Goal: Task Accomplishment & Management: Manage account settings

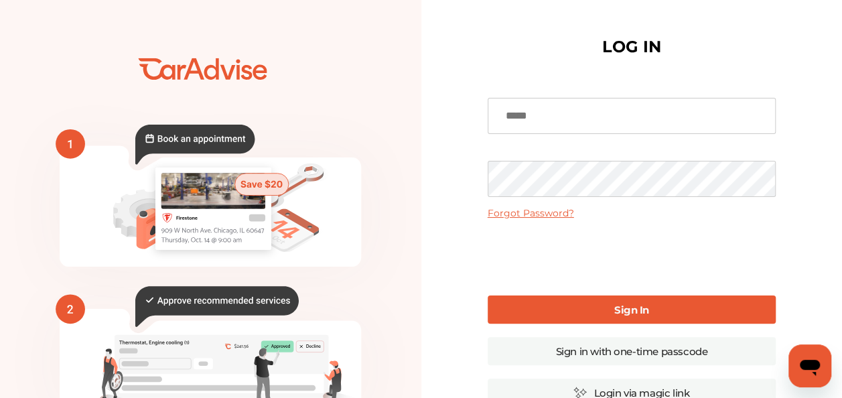
click at [537, 114] on input at bounding box center [632, 116] width 288 height 36
type input "**********"
click at [555, 304] on link "Sign In" at bounding box center [632, 309] width 288 height 28
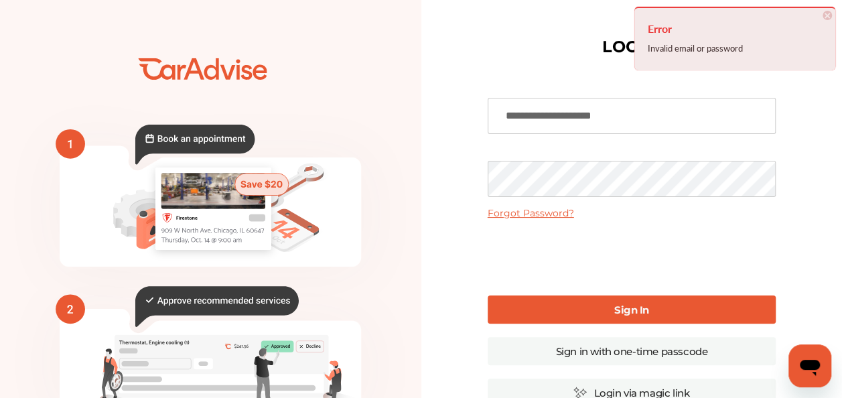
click at [473, 166] on div "**********" at bounding box center [631, 326] width 421 height 653
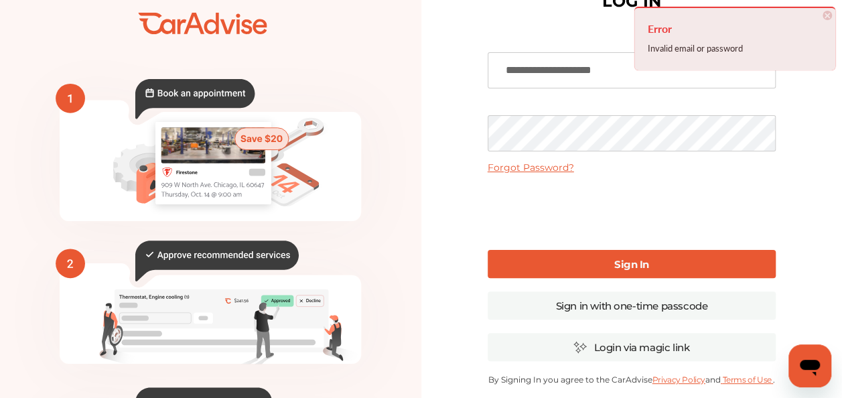
scroll to position [67, 0]
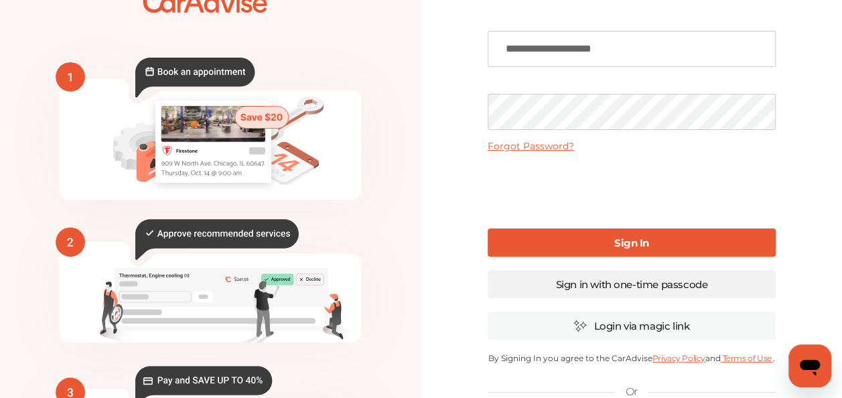
click at [644, 277] on link "Sign in with one-time passcode" at bounding box center [632, 284] width 288 height 28
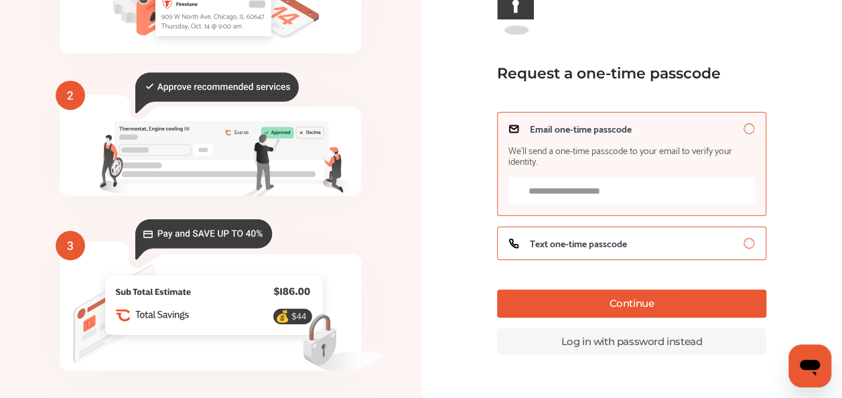
scroll to position [201, 0]
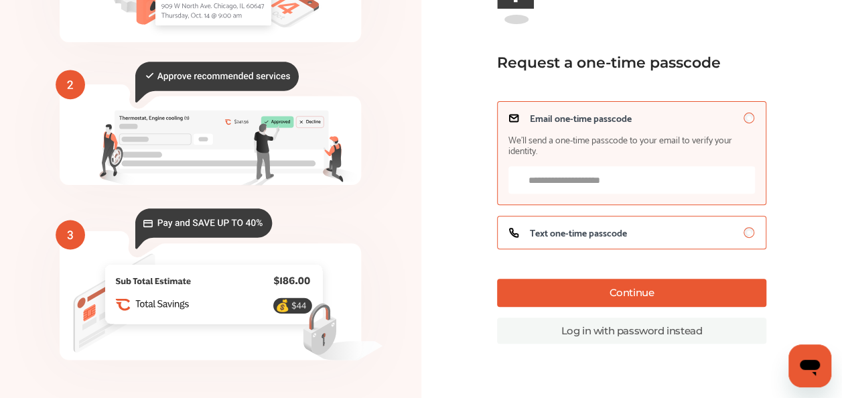
click at [588, 224] on label "Text one-time passcode" at bounding box center [631, 232] width 269 height 33
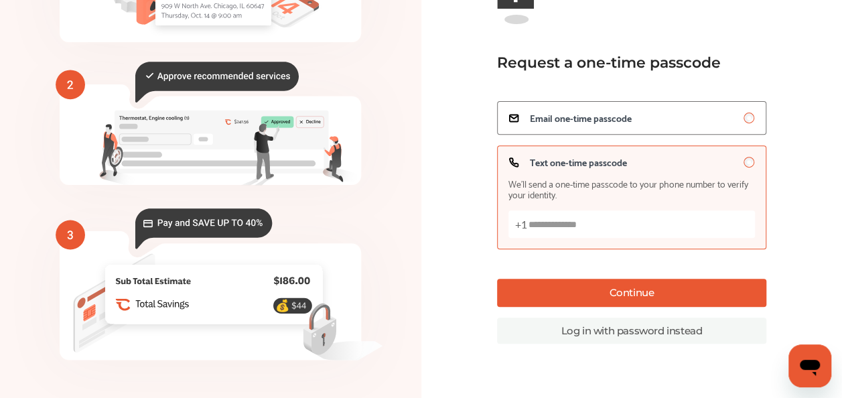
click at [594, 226] on input "Text one-time passcode We’ll send a one-time passcode to your phone number to v…" at bounding box center [631, 223] width 247 height 27
type input "**********"
click at [634, 298] on button "Continue" at bounding box center [631, 293] width 269 height 28
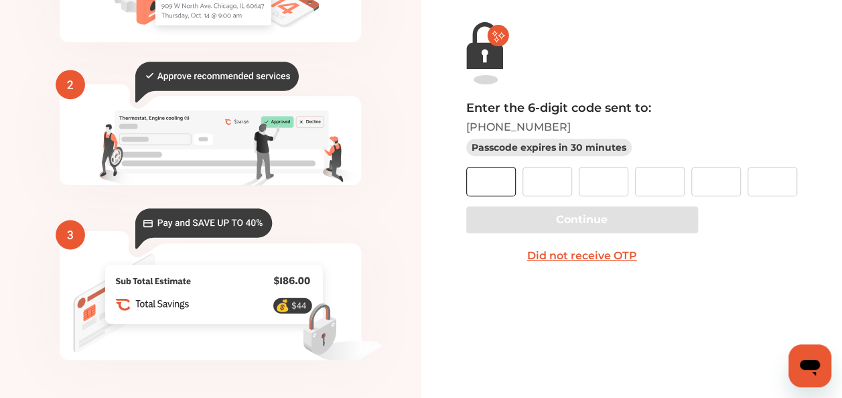
click at [507, 170] on input "text" at bounding box center [491, 181] width 50 height 29
type input "*"
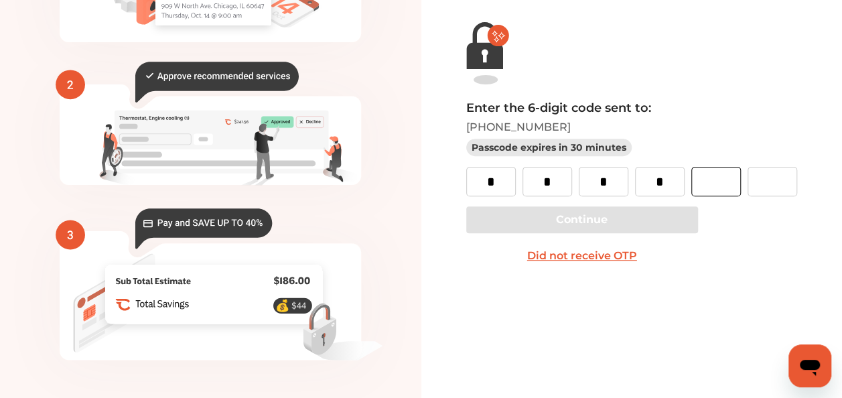
type input "*"
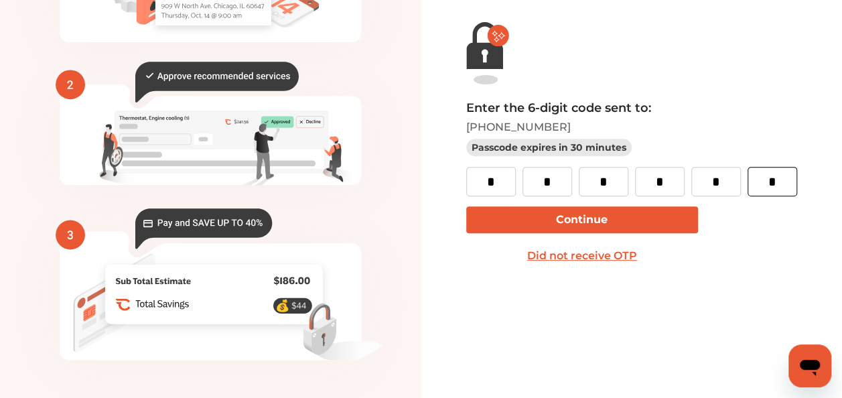
type input "*"
click at [608, 218] on button "Continue" at bounding box center [582, 219] width 232 height 27
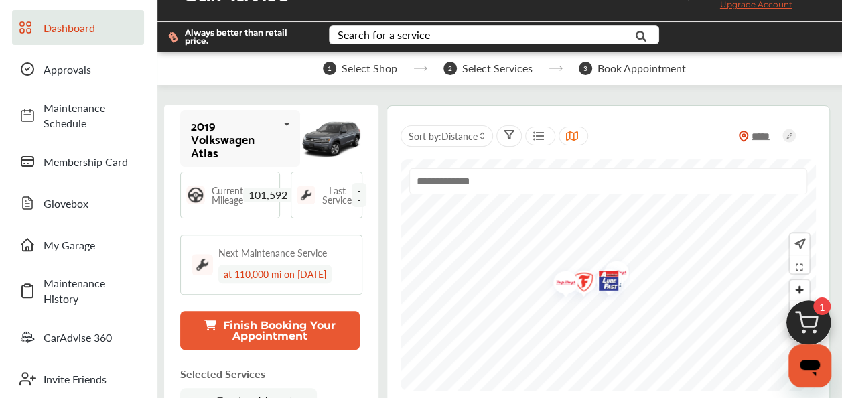
scroll to position [67, 0]
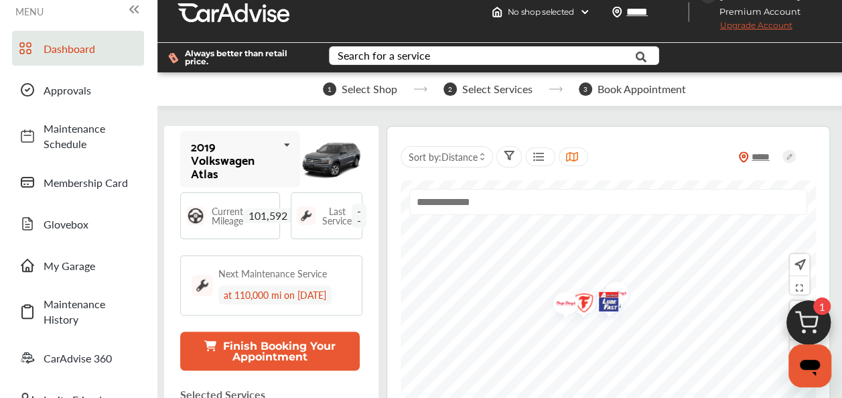
click at [758, 25] on span "Upgrade Account" at bounding box center [746, 28] width 92 height 17
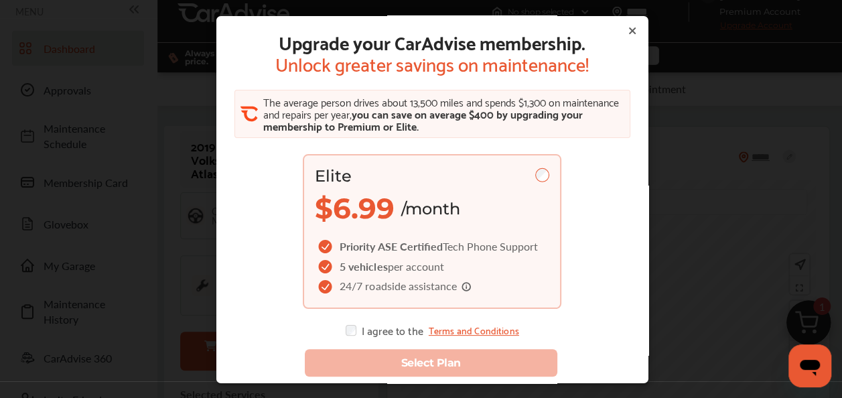
scroll to position [0, 0]
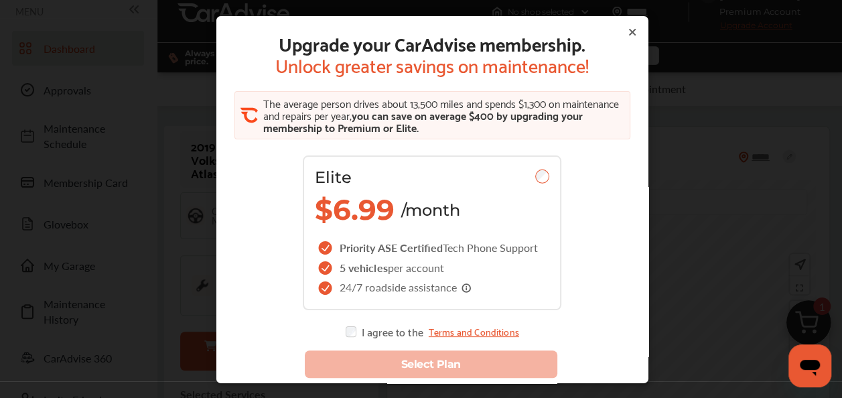
click at [615, 38] on div "Upgrade your CarAdvise membership. Unlock greater savings on maintenance! The a…" at bounding box center [432, 184] width 400 height 305
click at [626, 31] on icon at bounding box center [631, 32] width 11 height 11
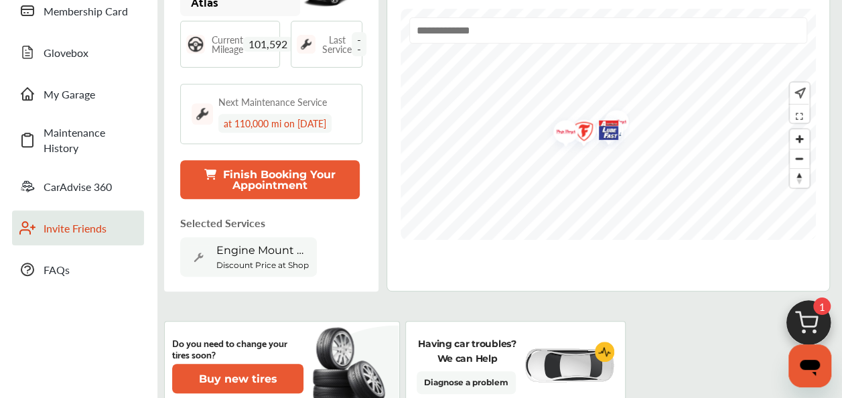
scroll to position [268, 0]
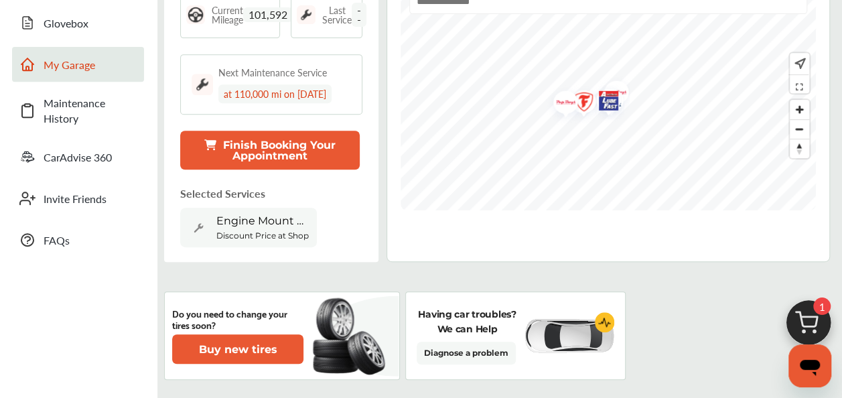
click at [82, 60] on span "My Garage" at bounding box center [91, 64] width 94 height 15
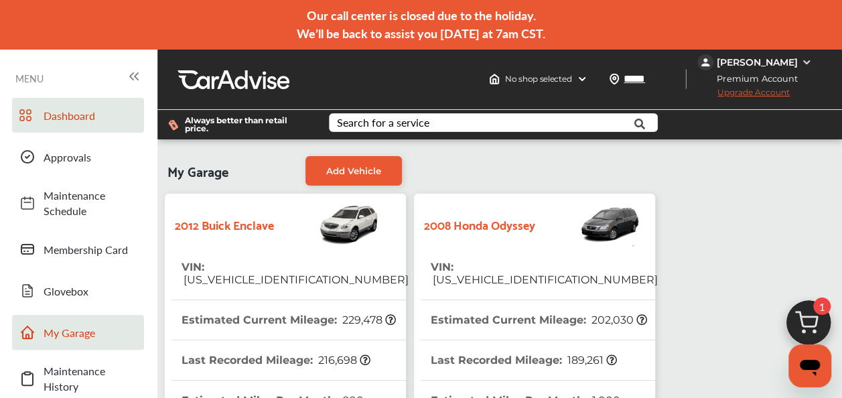
click at [34, 110] on div at bounding box center [27, 118] width 16 height 23
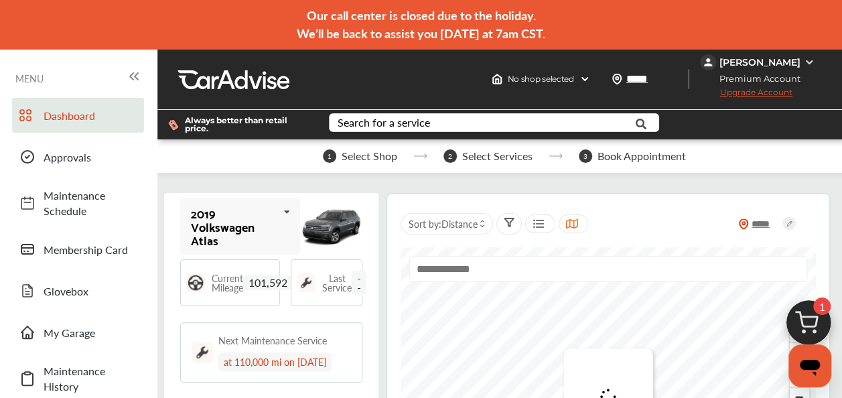
click at [813, 61] on img at bounding box center [809, 62] width 11 height 11
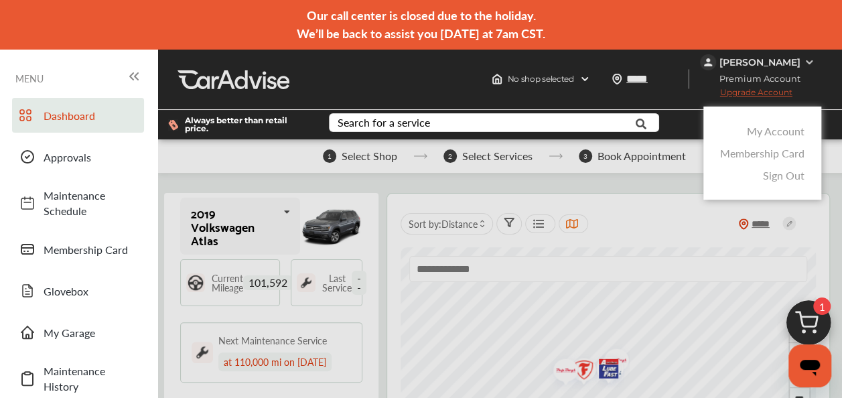
click at [795, 133] on link "My Account" at bounding box center [776, 130] width 58 height 15
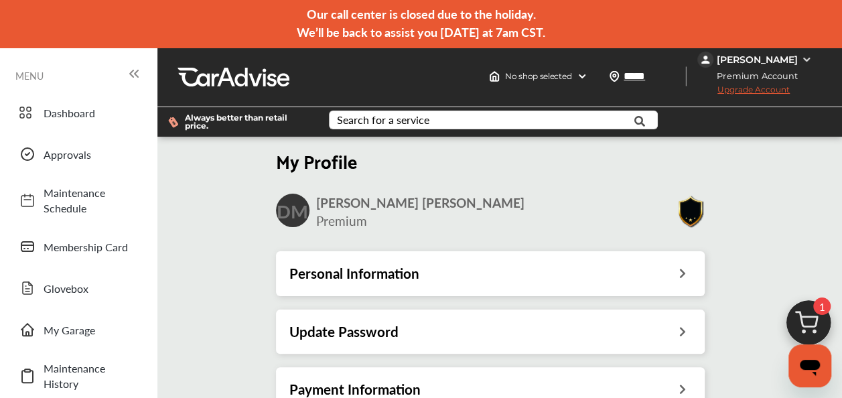
scroll to position [257, 0]
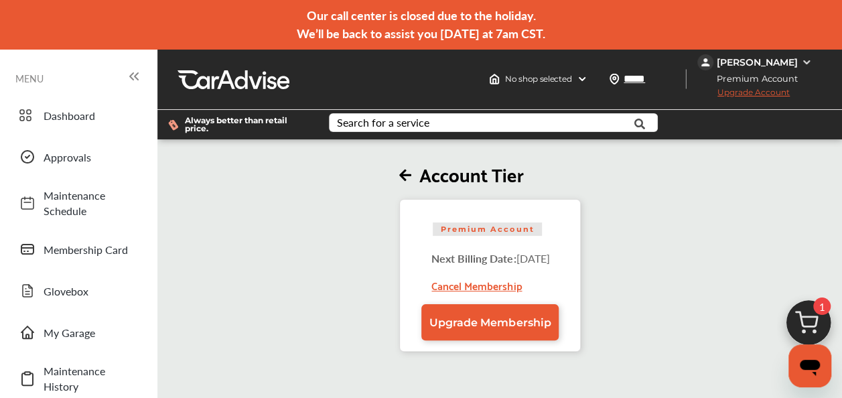
click at [399, 179] on icon at bounding box center [405, 176] width 12 height 14
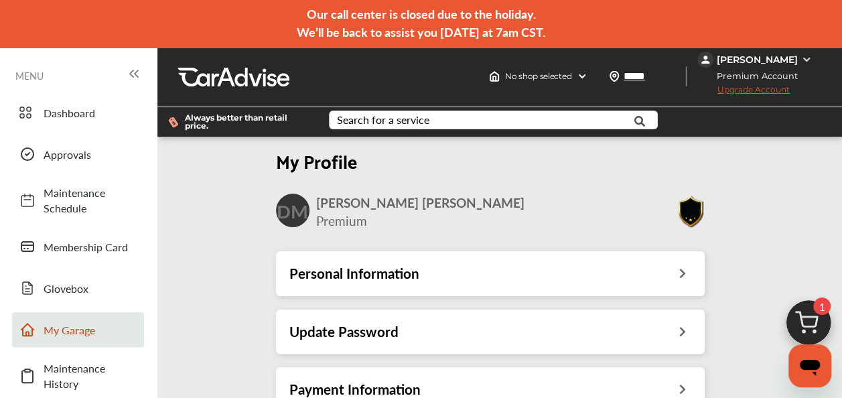
scroll to position [67, 0]
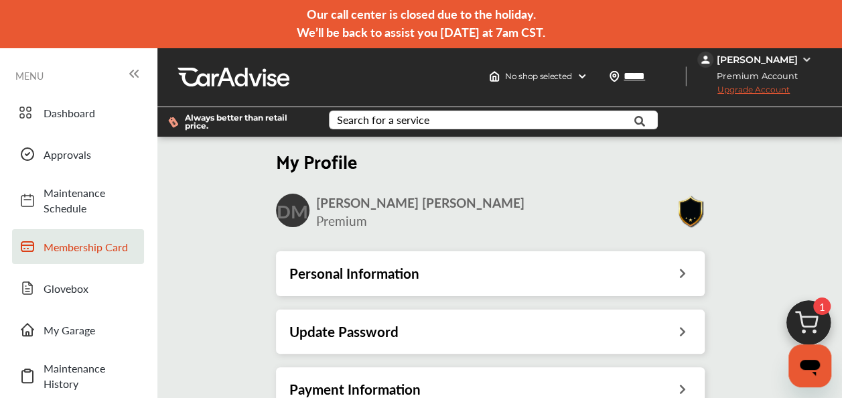
click at [103, 239] on span "Membership Card" at bounding box center [91, 246] width 94 height 15
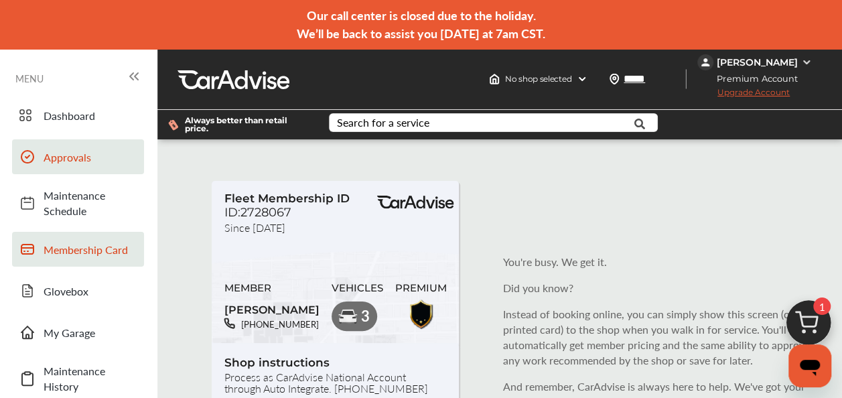
click at [89, 156] on span "Approvals" at bounding box center [91, 156] width 94 height 15
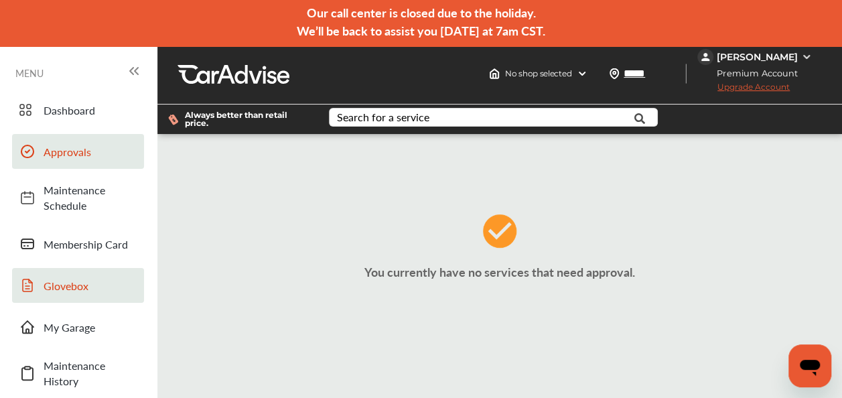
scroll to position [67, 0]
click at [100, 358] on span "Maintenance History" at bounding box center [91, 373] width 94 height 31
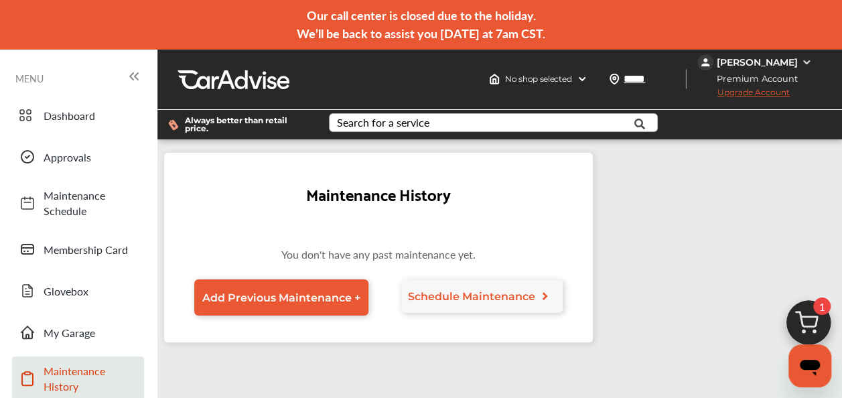
click at [422, 123] on div "Search for a service" at bounding box center [383, 122] width 92 height 11
drag, startPoint x: 560, startPoint y: 246, endPoint x: 561, endPoint y: 234, distance: 11.4
click at [559, 241] on div "Maintenance History You don't have any past maintenance yet. Add Previous Maint…" at bounding box center [378, 248] width 429 height 190
